Goal: Task Accomplishment & Management: Use online tool/utility

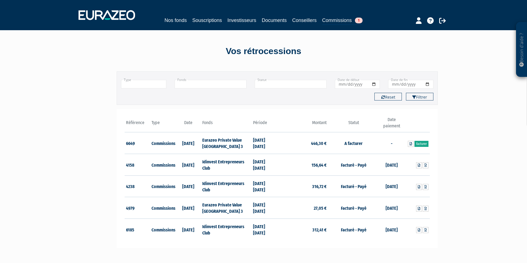
click at [423, 144] on link "Facturer" at bounding box center [421, 144] width 14 height 6
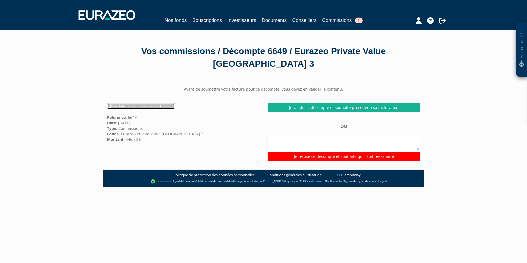
click at [143, 103] on link "Pour télécharger le décompte, cliquez ici" at bounding box center [141, 106] width 68 height 6
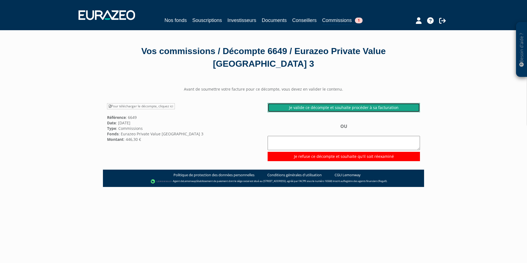
click at [340, 103] on link "Je valide ce décompte et souhaite procéder à sa facturation" at bounding box center [344, 107] width 152 height 9
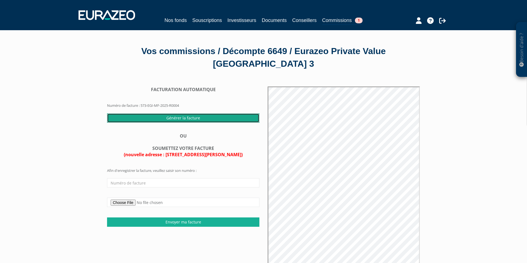
click at [179, 113] on input "Générer la facture" at bounding box center [183, 117] width 152 height 9
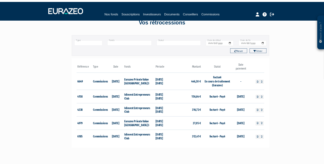
scroll to position [18, 0]
